Goal: Find specific page/section: Find specific page/section

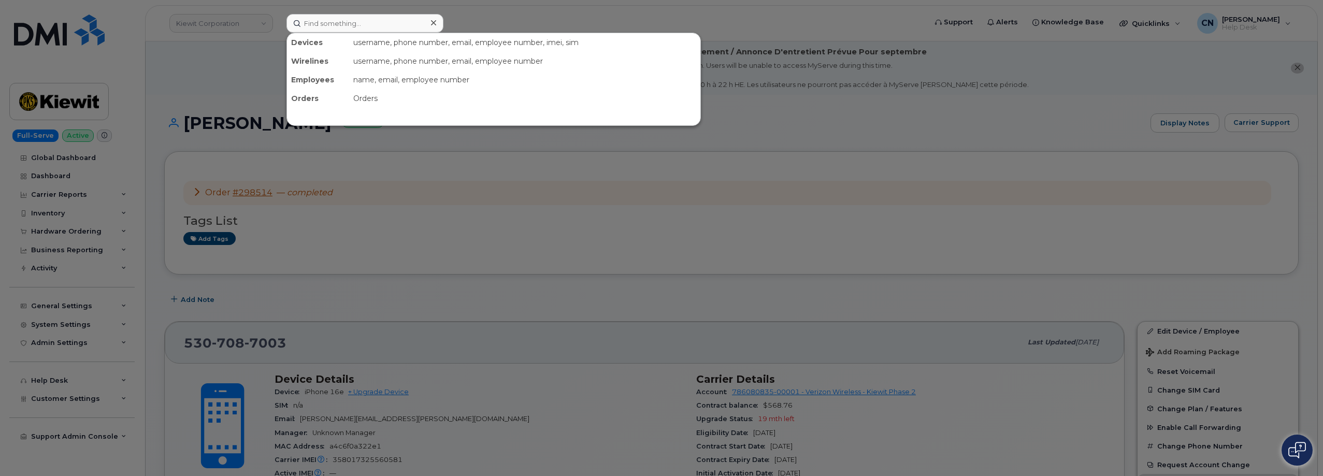
click at [320, 24] on input at bounding box center [365, 23] width 157 height 19
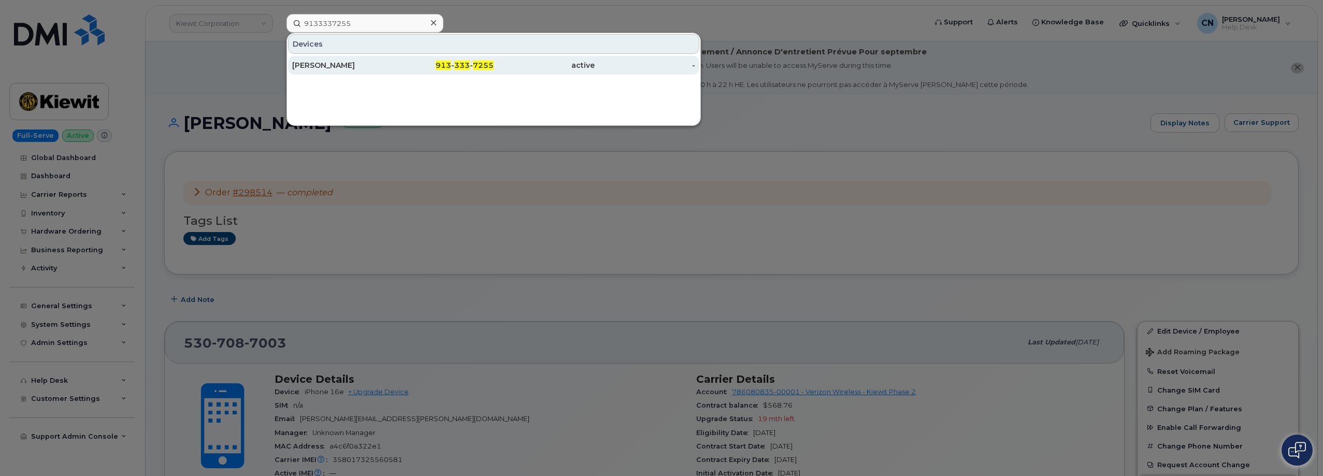
type input "9133337255"
click at [311, 59] on div "[PERSON_NAME]" at bounding box center [342, 65] width 101 height 19
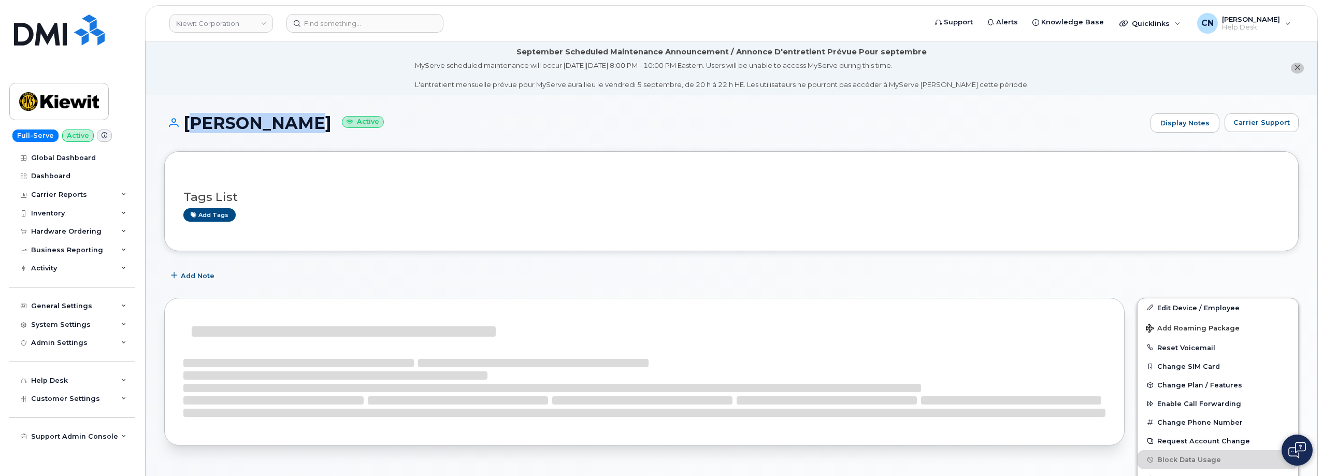
drag, startPoint x: 311, startPoint y: 120, endPoint x: 185, endPoint y: 118, distance: 126.4
click at [185, 118] on h1 "[PERSON_NAME] Active" at bounding box center [654, 123] width 981 height 18
copy h1 "[PERSON_NAME]"
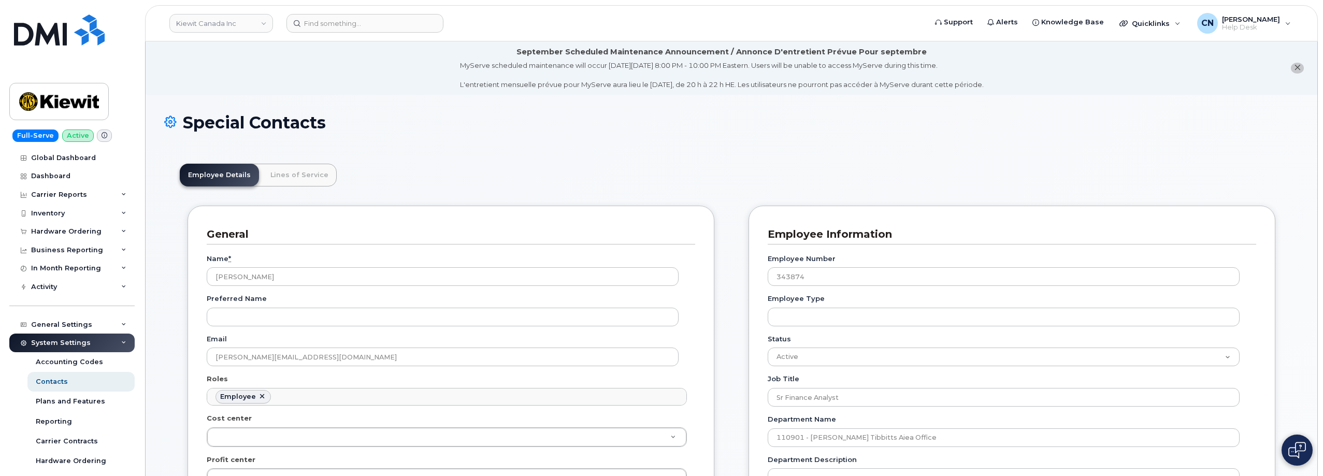
scroll to position [31, 0]
